Goal: Transaction & Acquisition: Purchase product/service

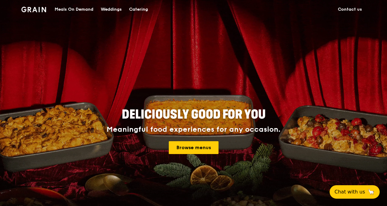
click at [73, 10] on div "Meals On Demand" at bounding box center [74, 9] width 39 height 18
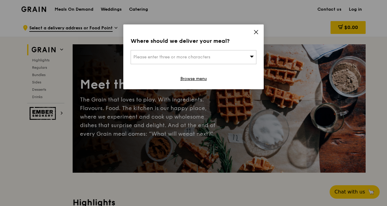
click at [235, 56] on div "Please enter three or more characters" at bounding box center [194, 57] width 126 height 14
click at [253, 33] on icon at bounding box center [255, 31] width 5 height 5
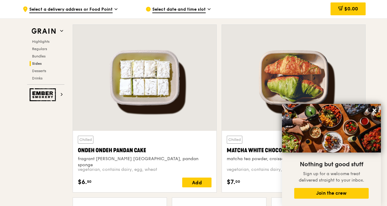
scroll to position [1805, 0]
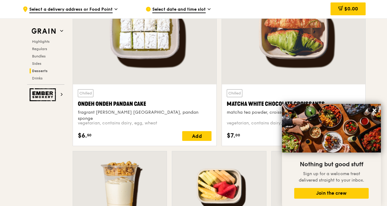
click at [169, 100] on div "Ondeh Ondeh Pandan Cake" at bounding box center [145, 104] width 134 height 9
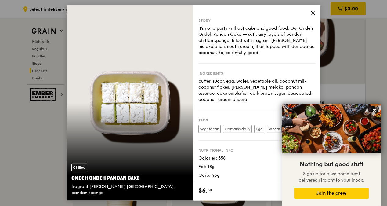
scroll to position [10, 0]
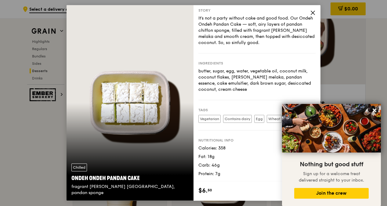
click at [311, 10] on icon at bounding box center [312, 12] width 5 height 5
